Goal: Information Seeking & Learning: Learn about a topic

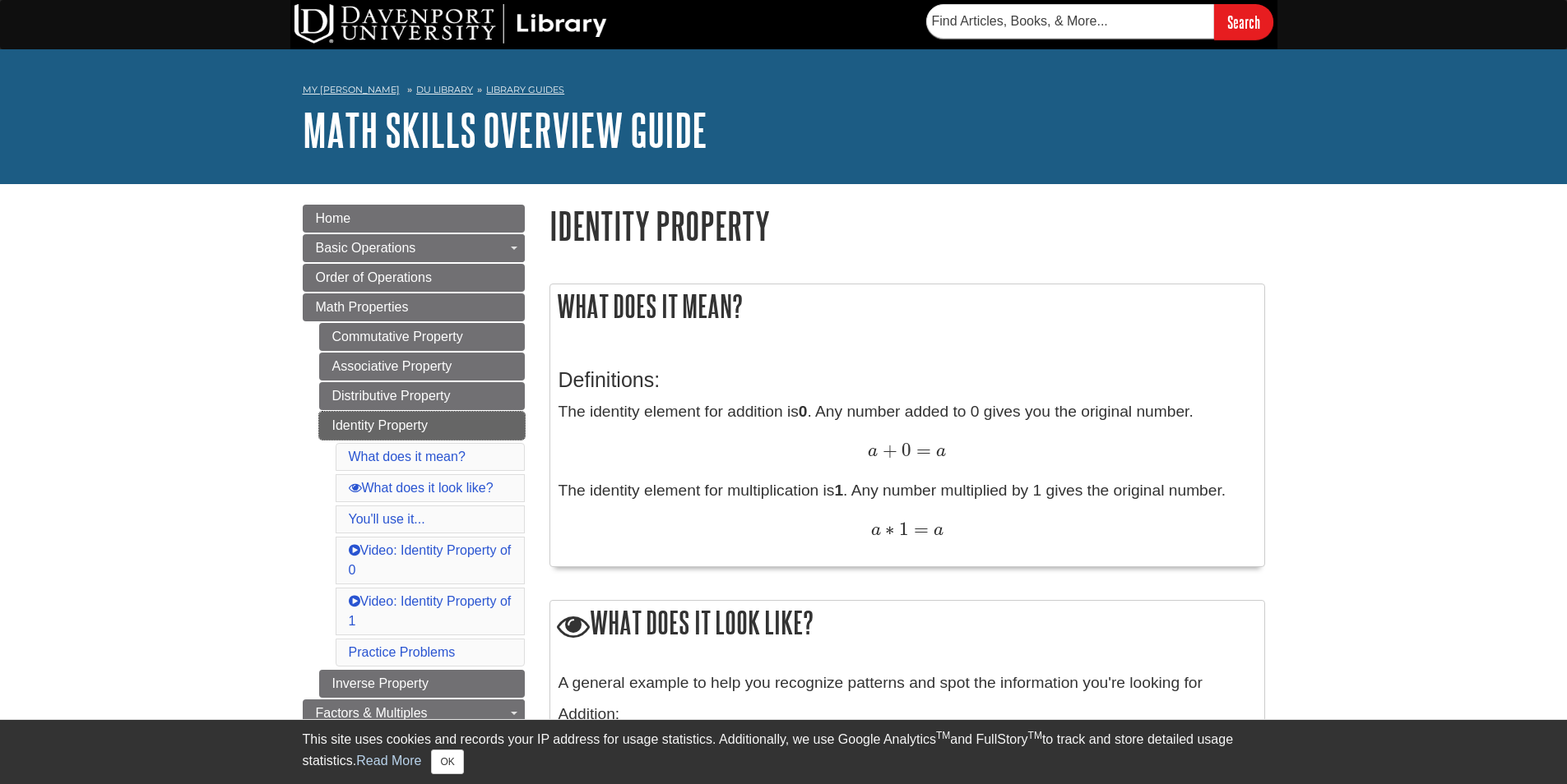
click at [357, 422] on link "Identity Property" at bounding box center [422, 426] width 206 height 28
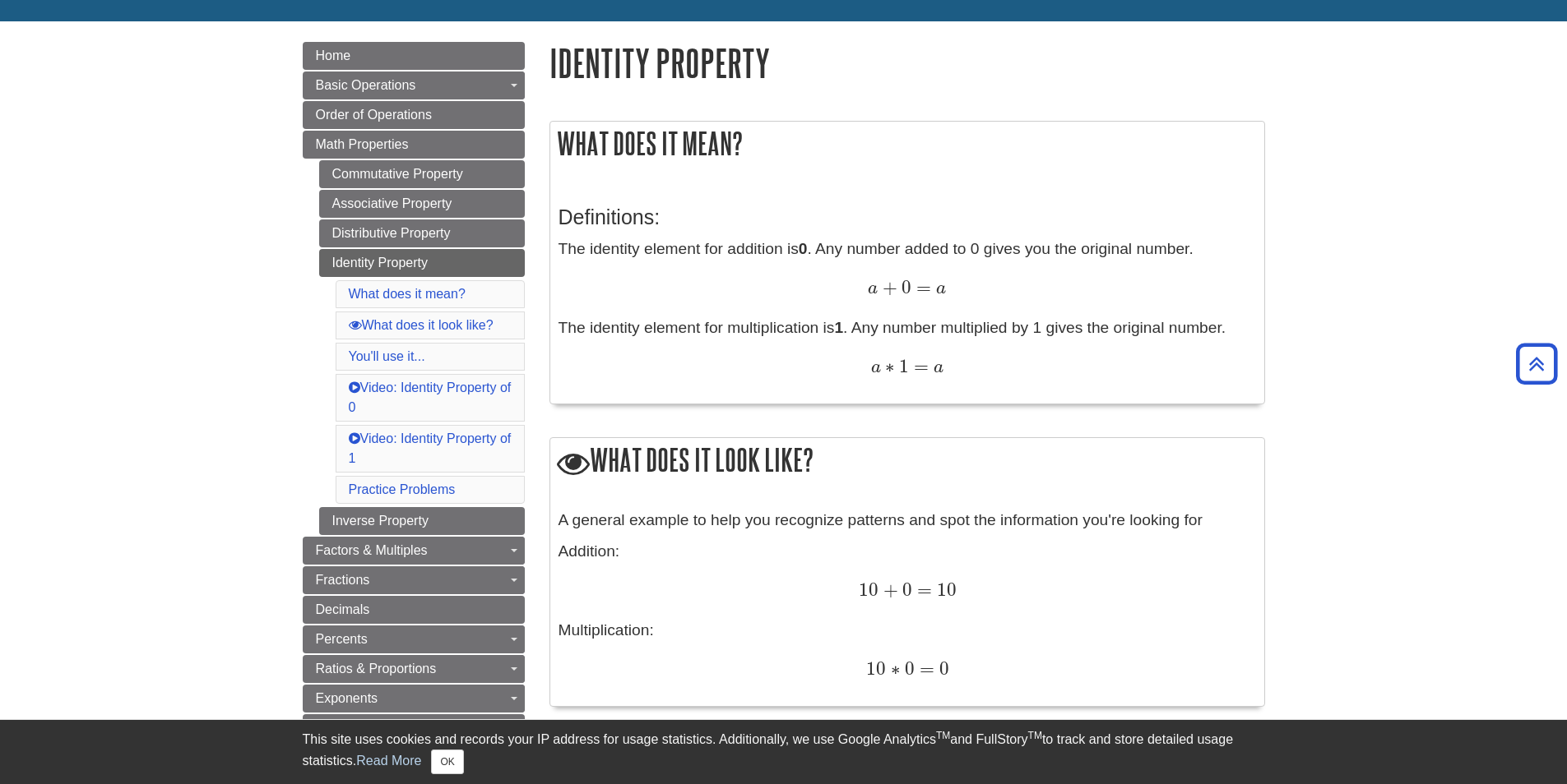
scroll to position [82, 0]
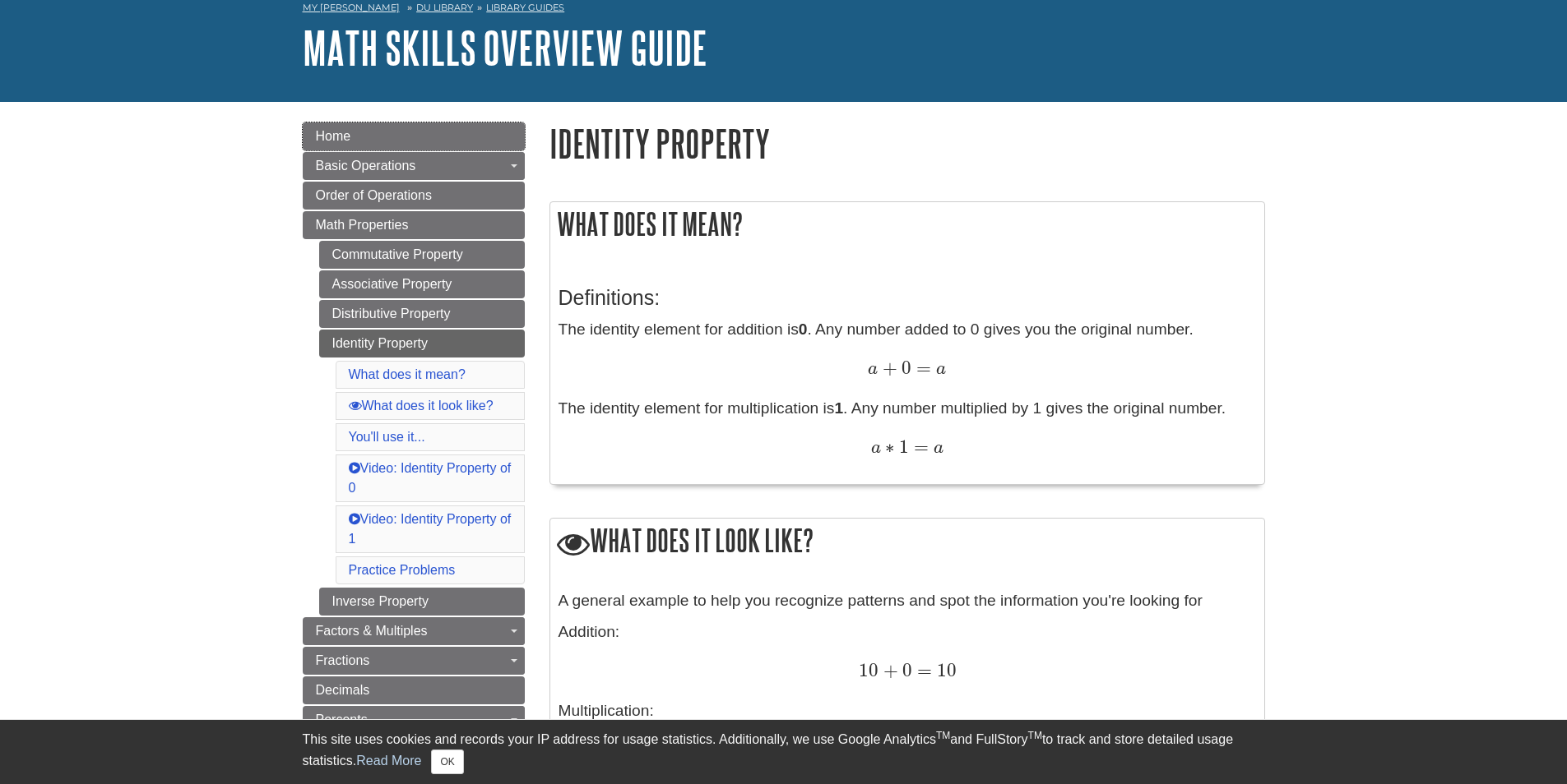
drag, startPoint x: 167, startPoint y: 305, endPoint x: 147, endPoint y: 311, distance: 20.9
click at [319, 135] on span "Home" at bounding box center [333, 136] width 35 height 14
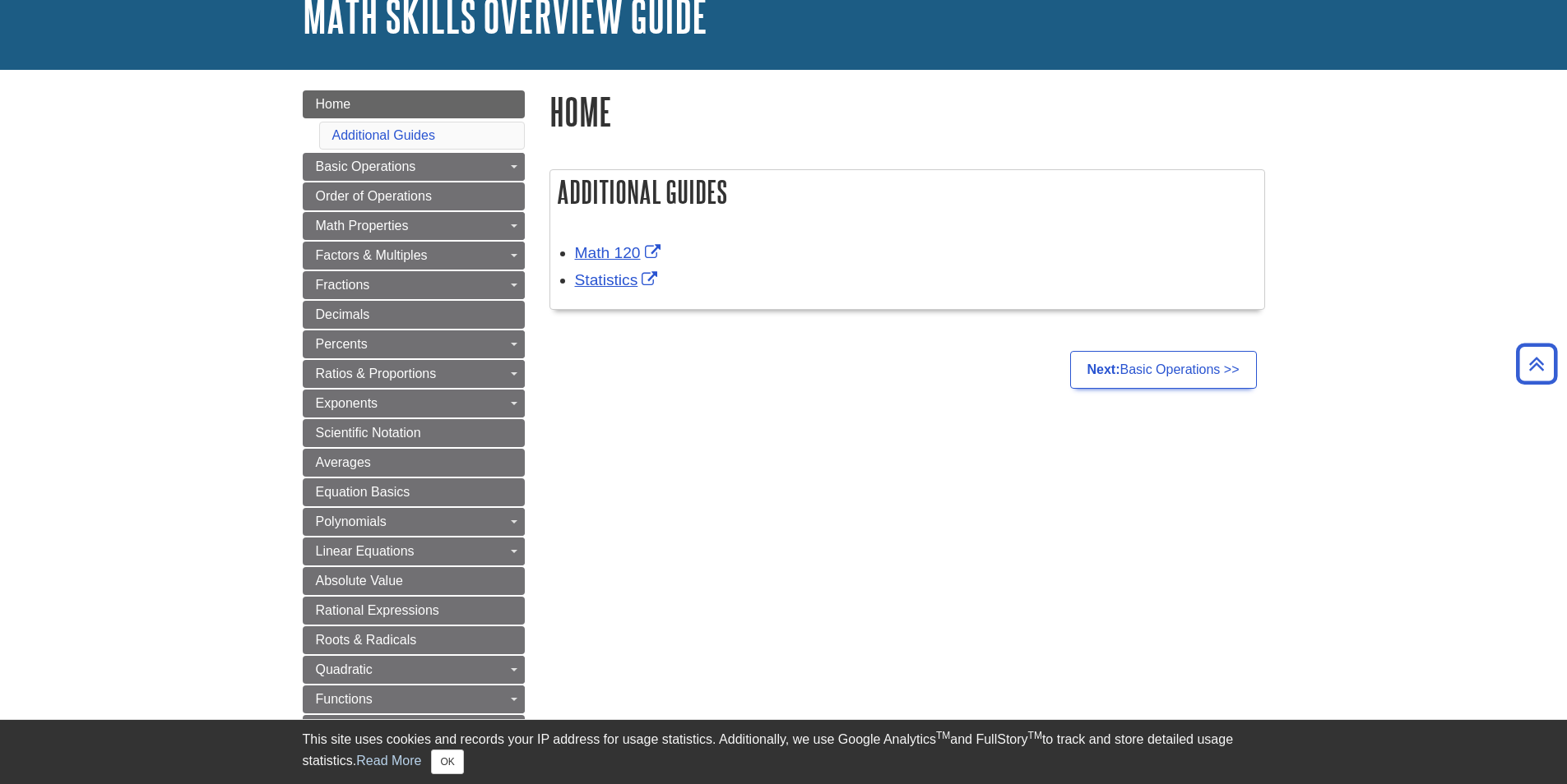
scroll to position [82, 0]
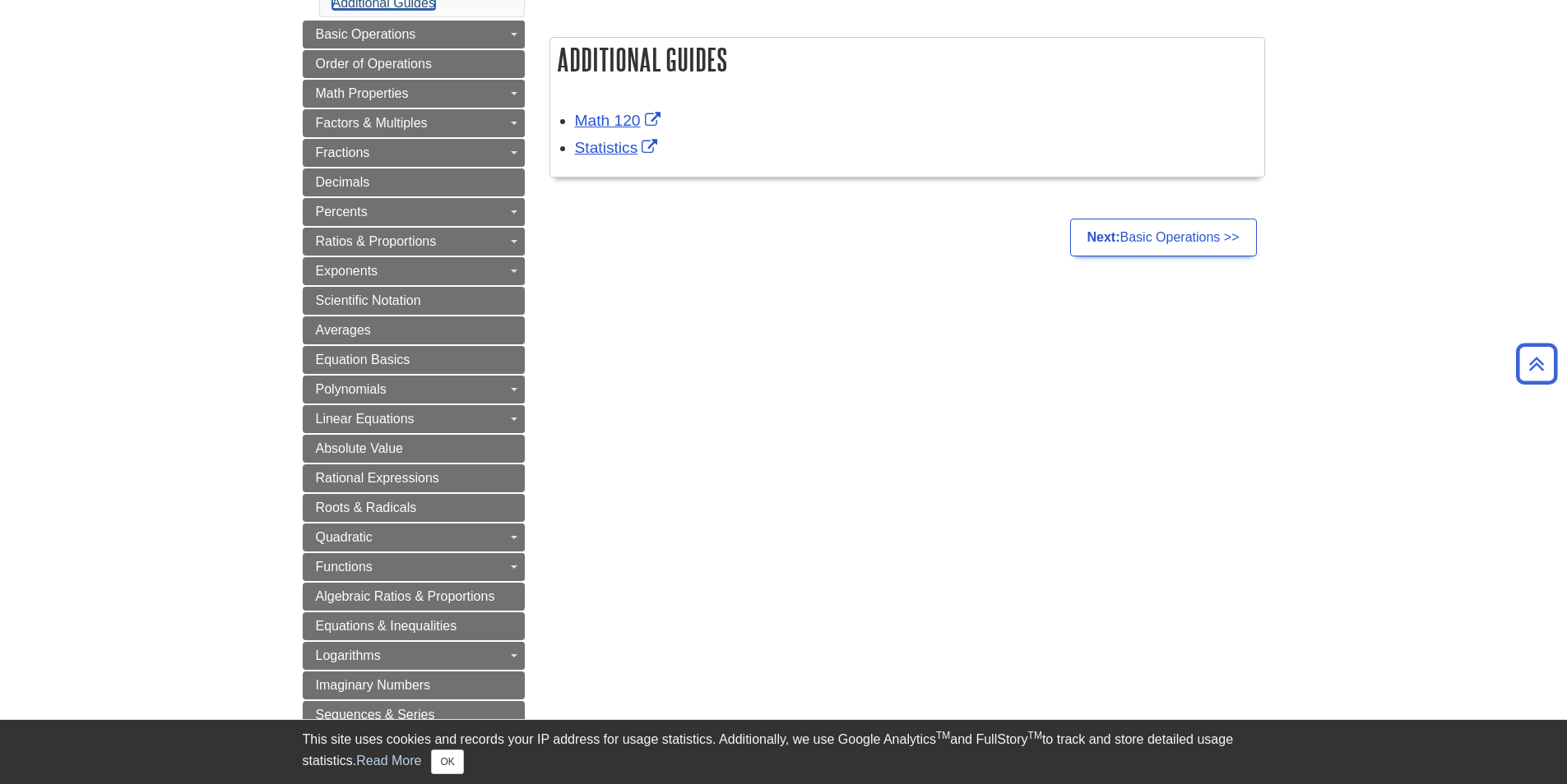
click at [362, 6] on link "Additional Guides" at bounding box center [383, 3] width 102 height 14
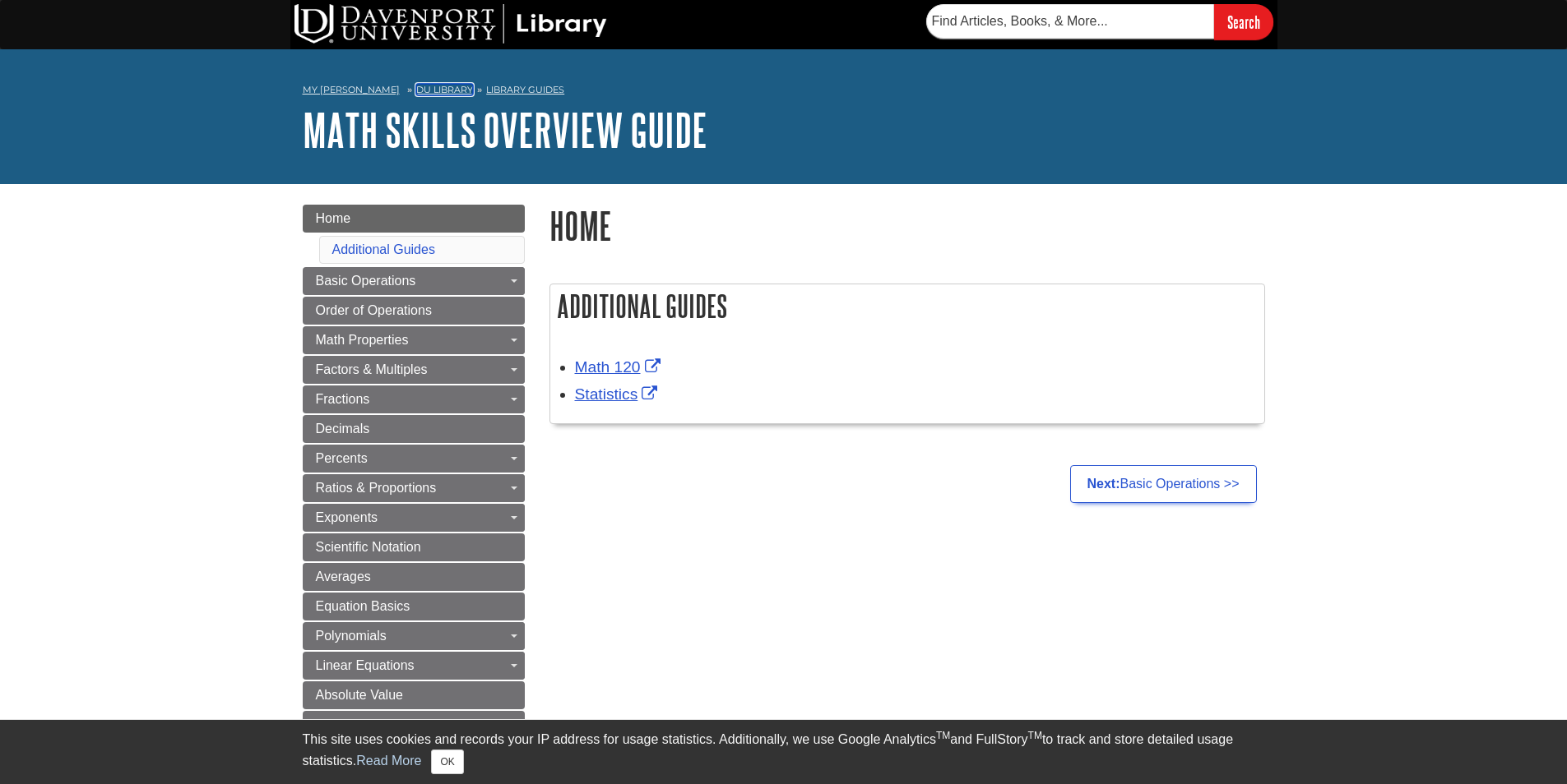
click at [437, 89] on link "DU Library" at bounding box center [445, 89] width 56 height 11
